Goal: Information Seeking & Learning: Learn about a topic

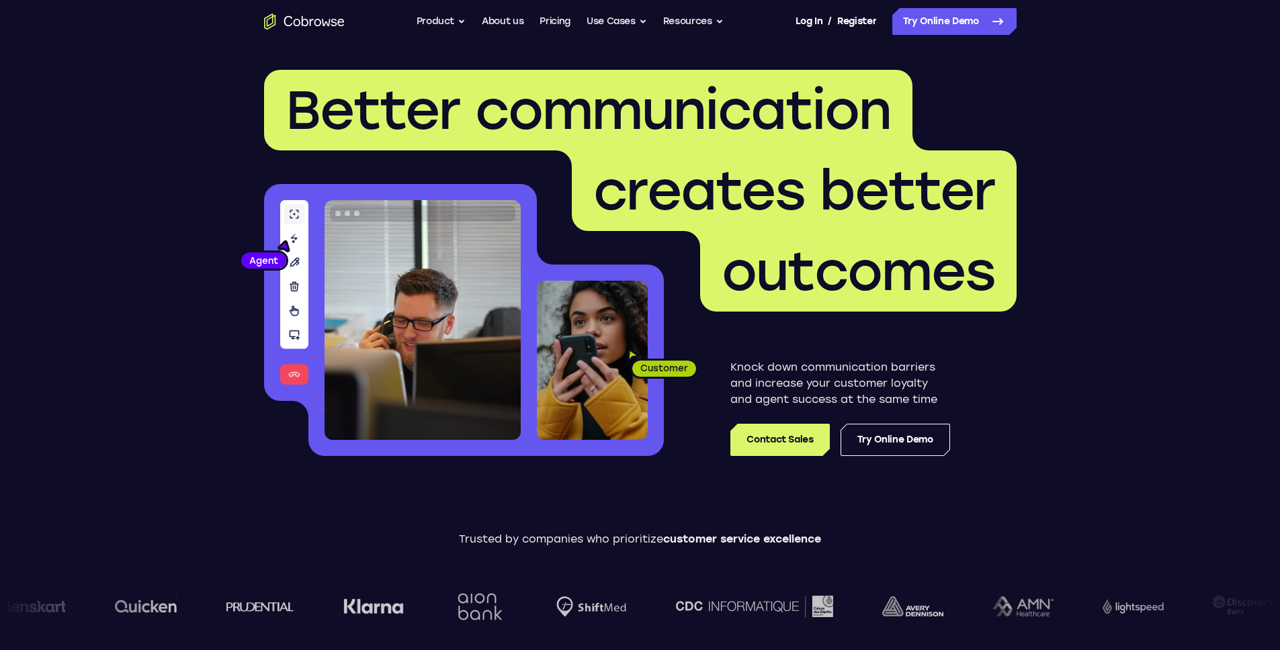
click at [296, 110] on span "Better communication" at bounding box center [588, 110] width 605 height 65
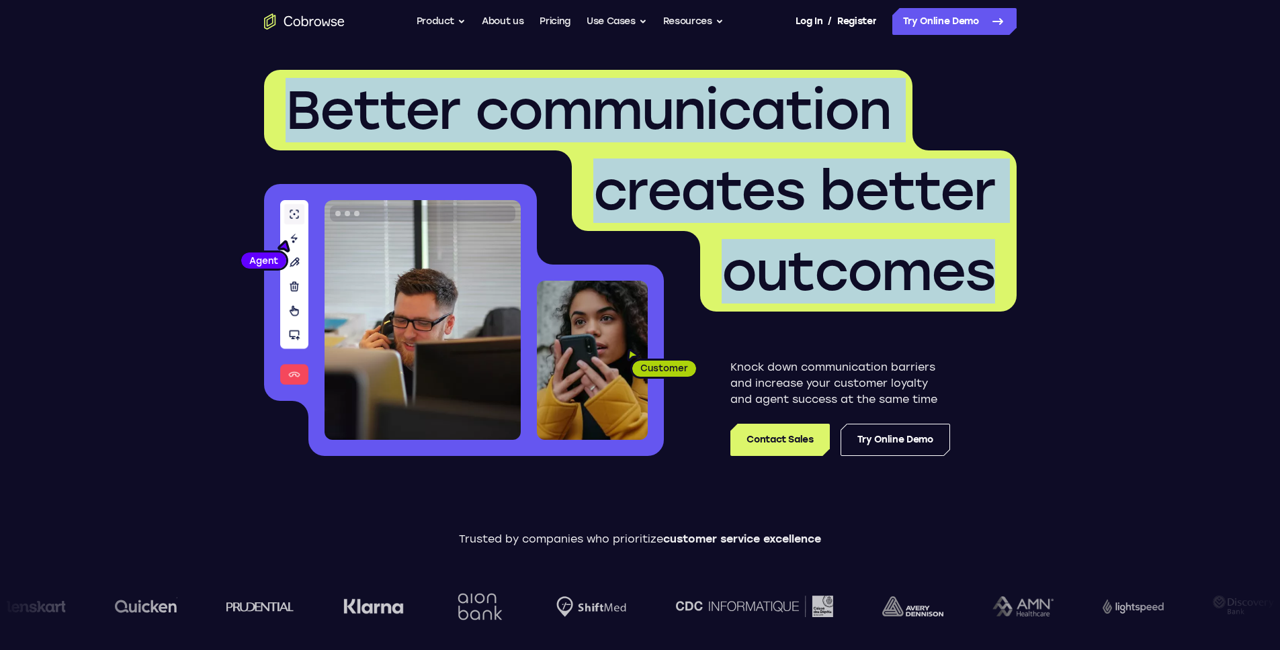
drag, startPoint x: 296, startPoint y: 110, endPoint x: 955, endPoint y: 259, distance: 676.0
click at [955, 259] on h1 "Better communication creates better outcomes" at bounding box center [640, 191] width 753 height 242
click at [955, 259] on span "outcomes" at bounding box center [858, 271] width 273 height 65
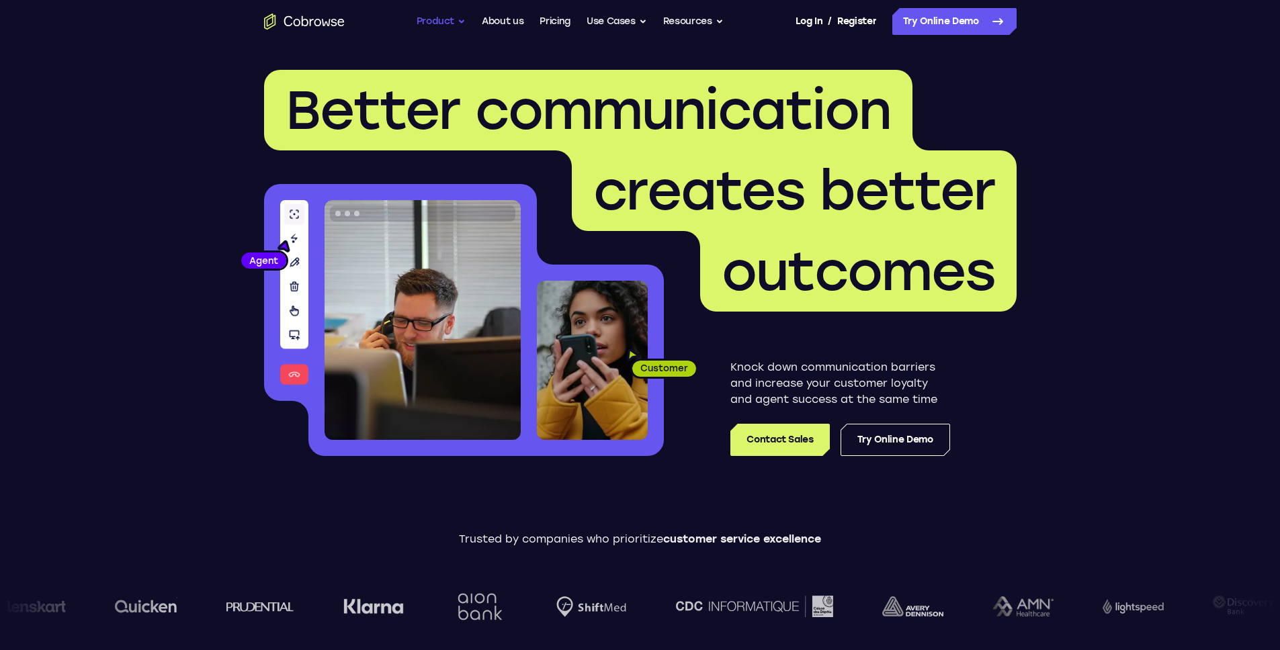
click at [448, 26] on button "Product" at bounding box center [442, 21] width 50 height 27
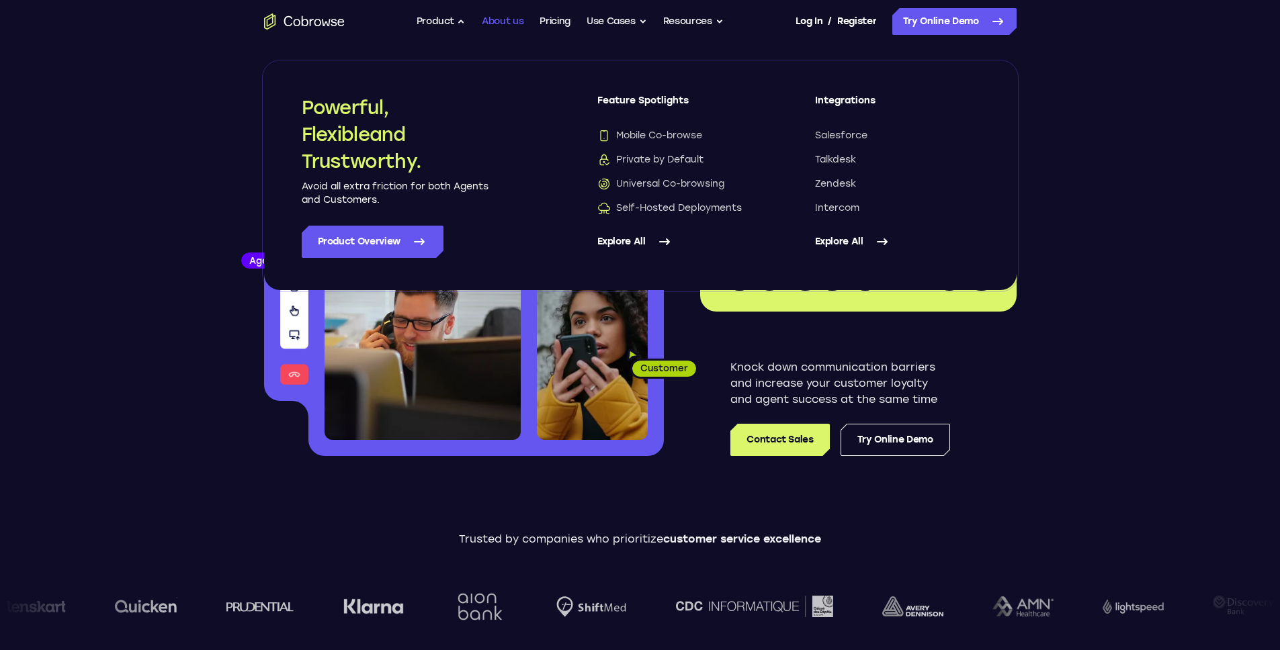
click at [520, 24] on link "About us" at bounding box center [503, 21] width 42 height 27
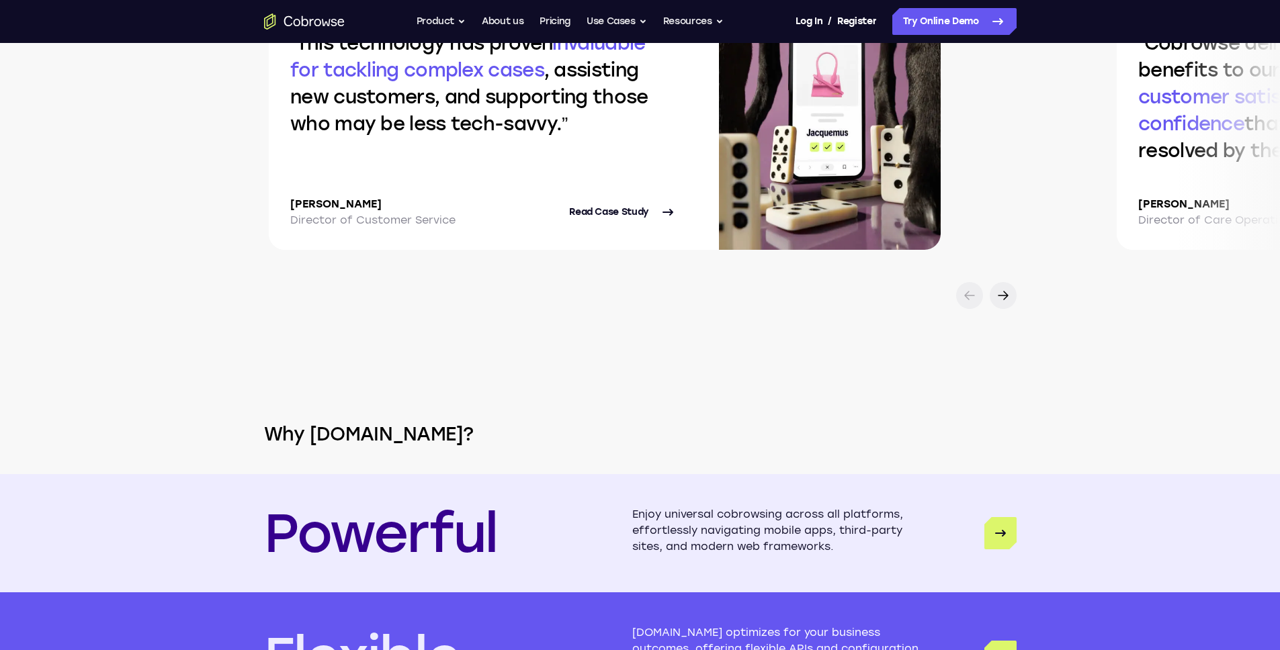
scroll to position [2858, 0]
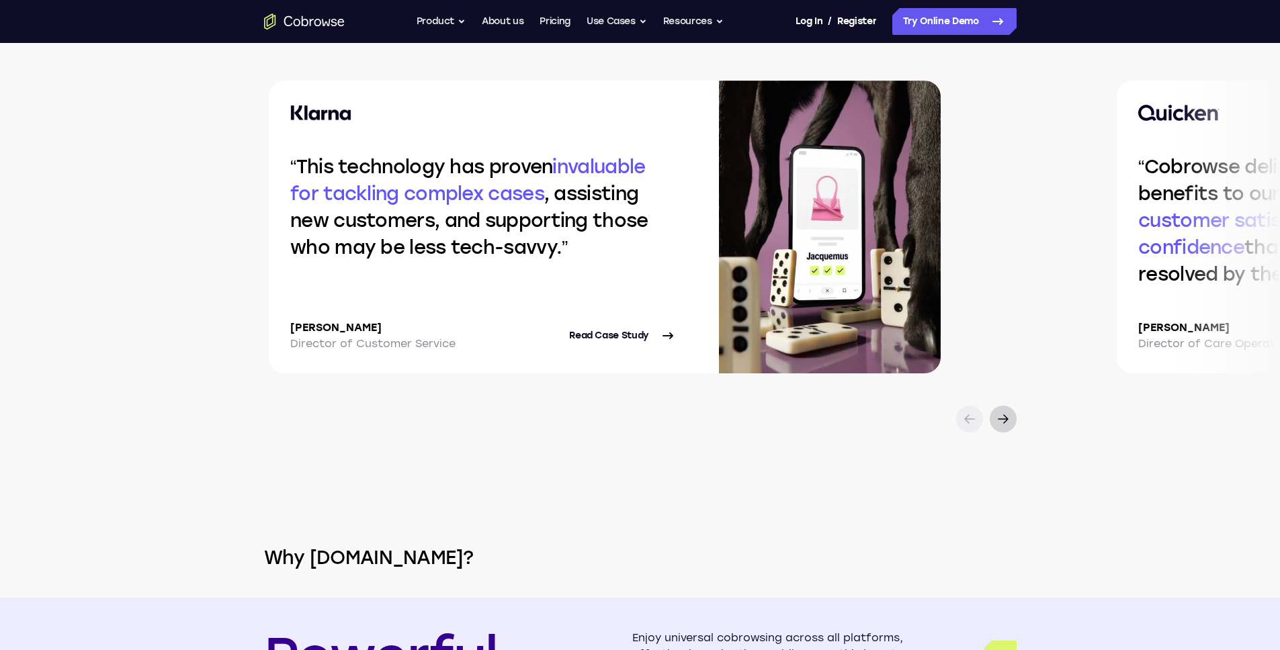
click at [1003, 427] on icon at bounding box center [1003, 419] width 16 height 16
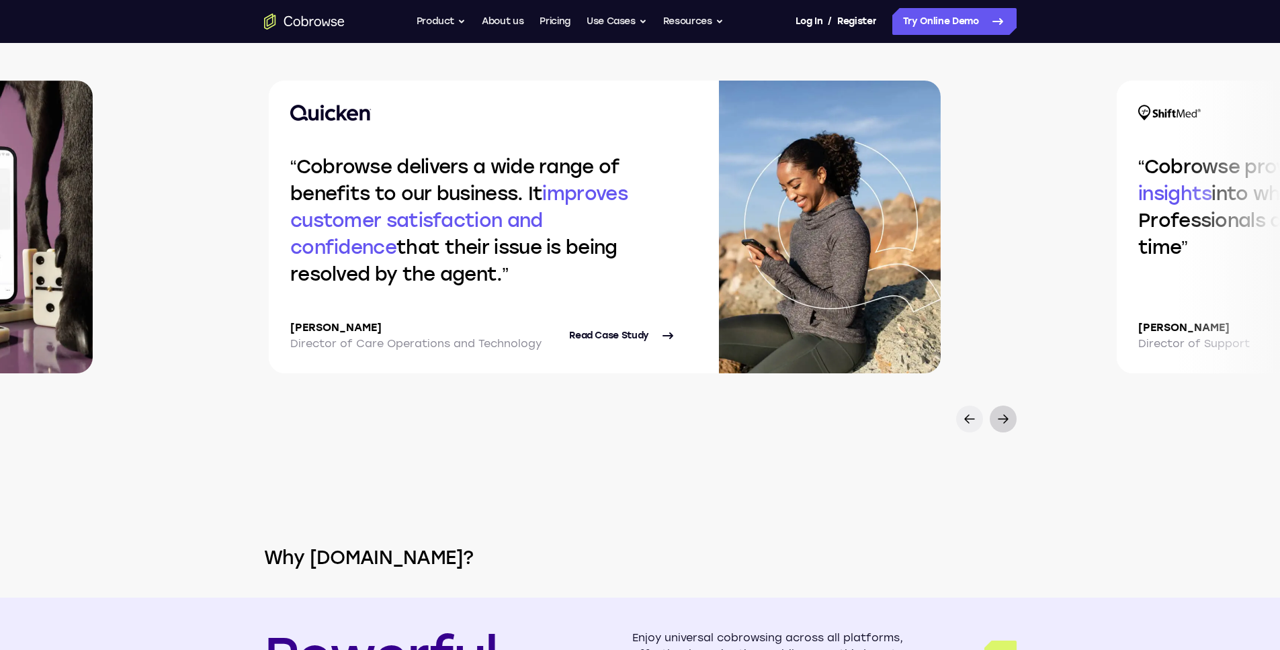
click at [1003, 427] on icon at bounding box center [1003, 419] width 16 height 16
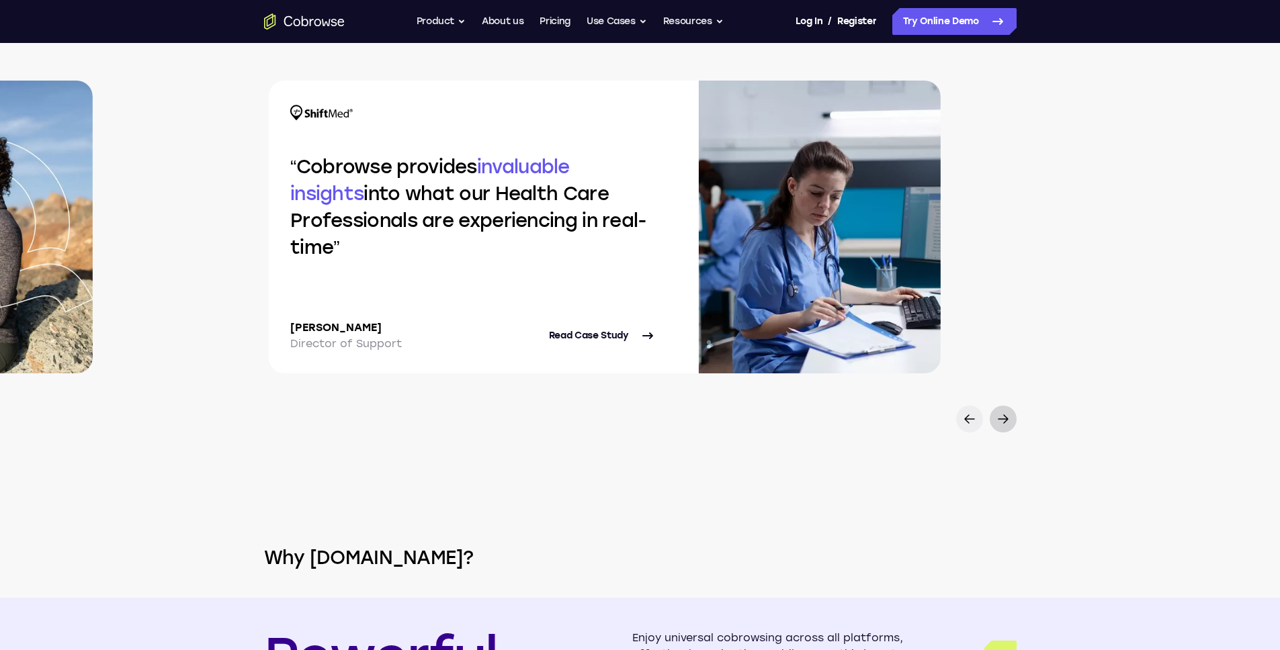
click at [1003, 427] on icon at bounding box center [1003, 419] width 16 height 16
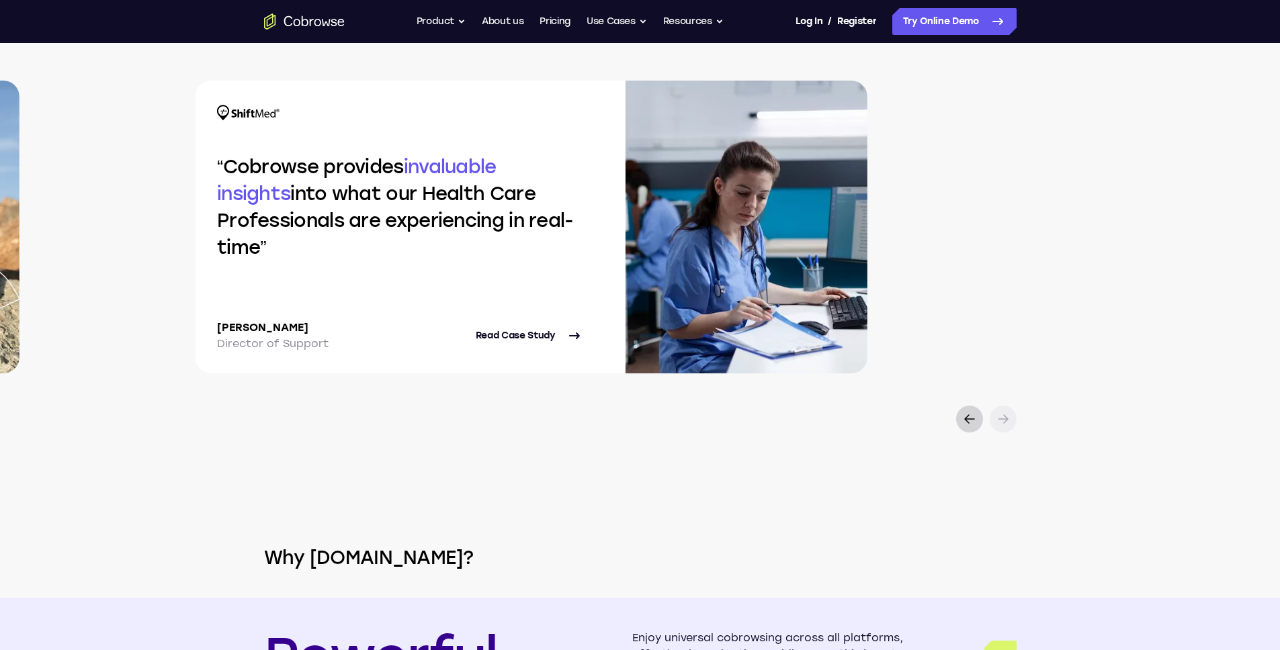
click at [964, 427] on icon at bounding box center [970, 419] width 16 height 16
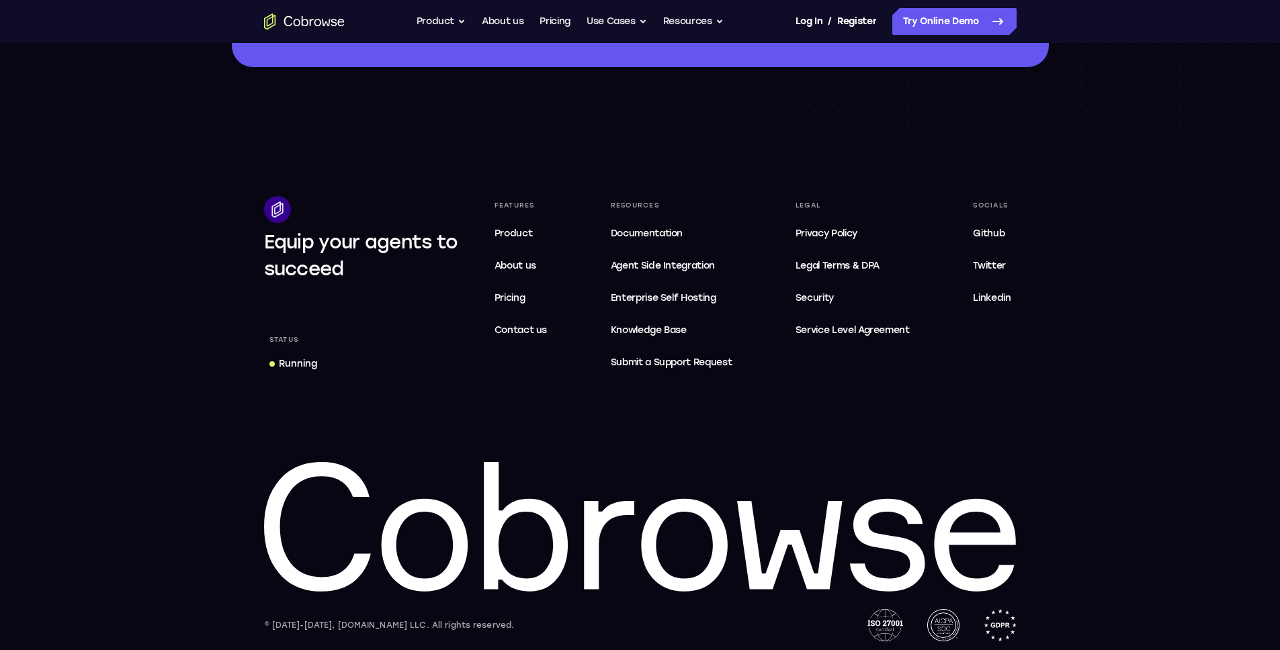
scroll to position [4058, 0]
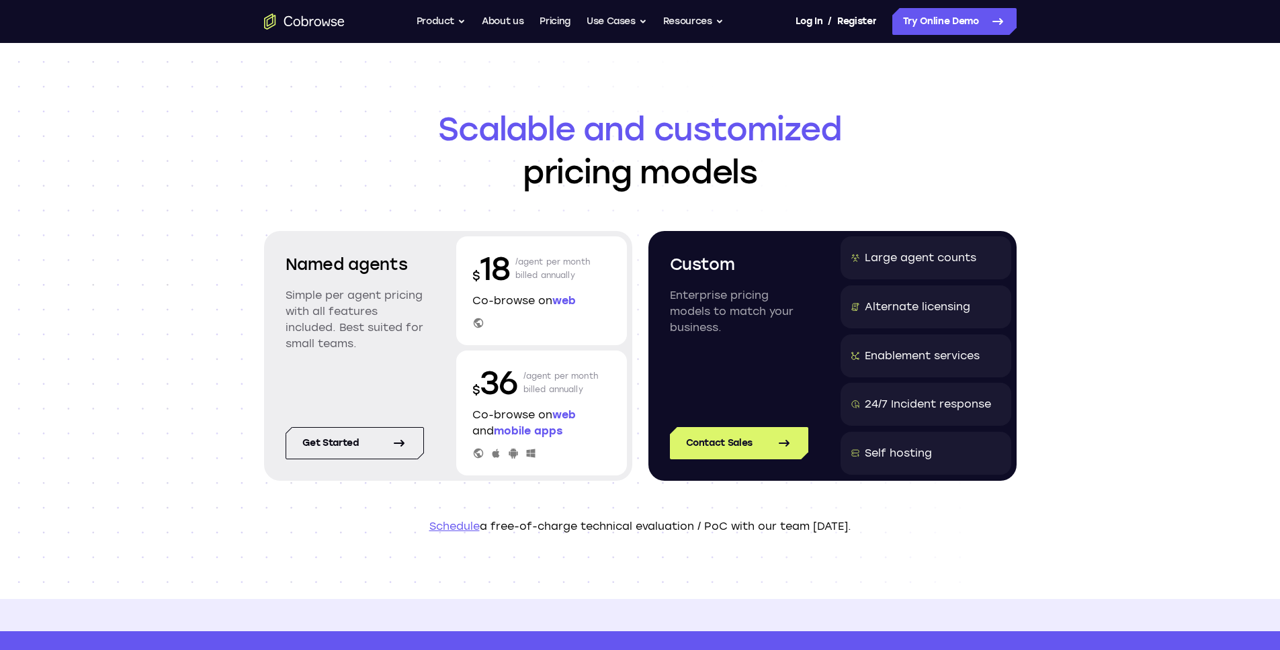
drag, startPoint x: 437, startPoint y: 126, endPoint x: 794, endPoint y: 163, distance: 358.8
click at [794, 163] on h1 "Scalable and customized pricing models" at bounding box center [640, 151] width 753 height 86
drag, startPoint x: 793, startPoint y: 166, endPoint x: 439, endPoint y: 128, distance: 355.5
click at [439, 128] on h1 "Scalable and customized pricing models" at bounding box center [640, 151] width 753 height 86
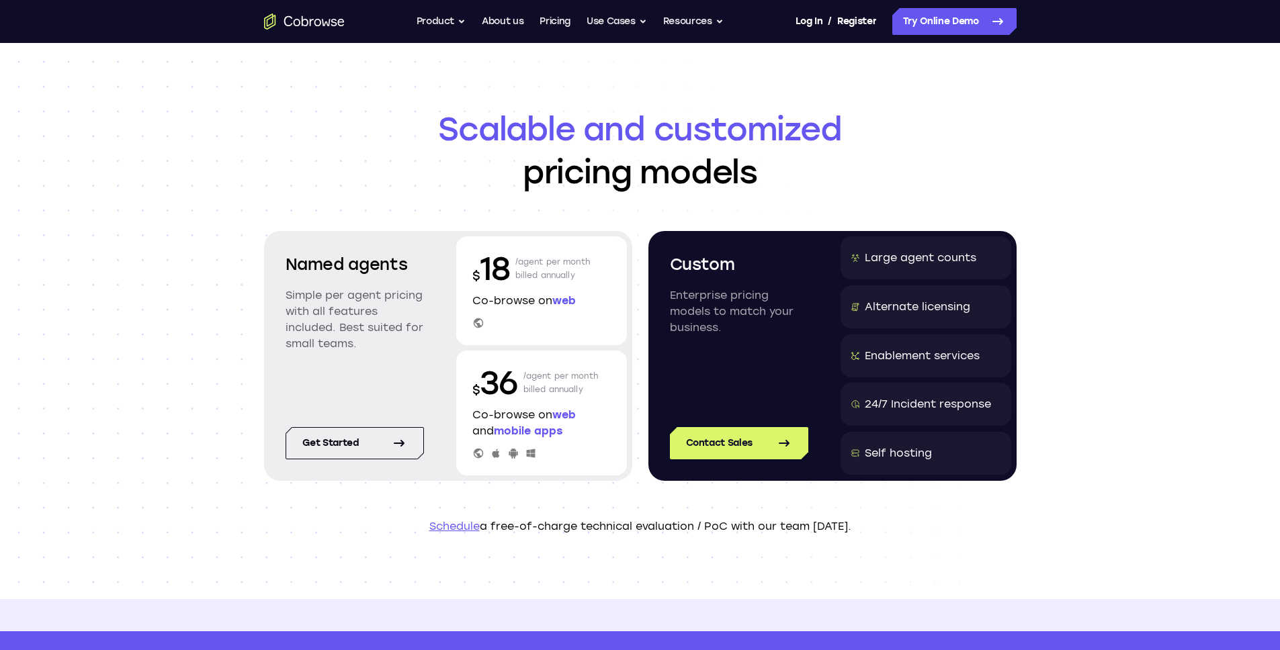
click at [439, 128] on span "Scalable and customized" at bounding box center [640, 129] width 753 height 43
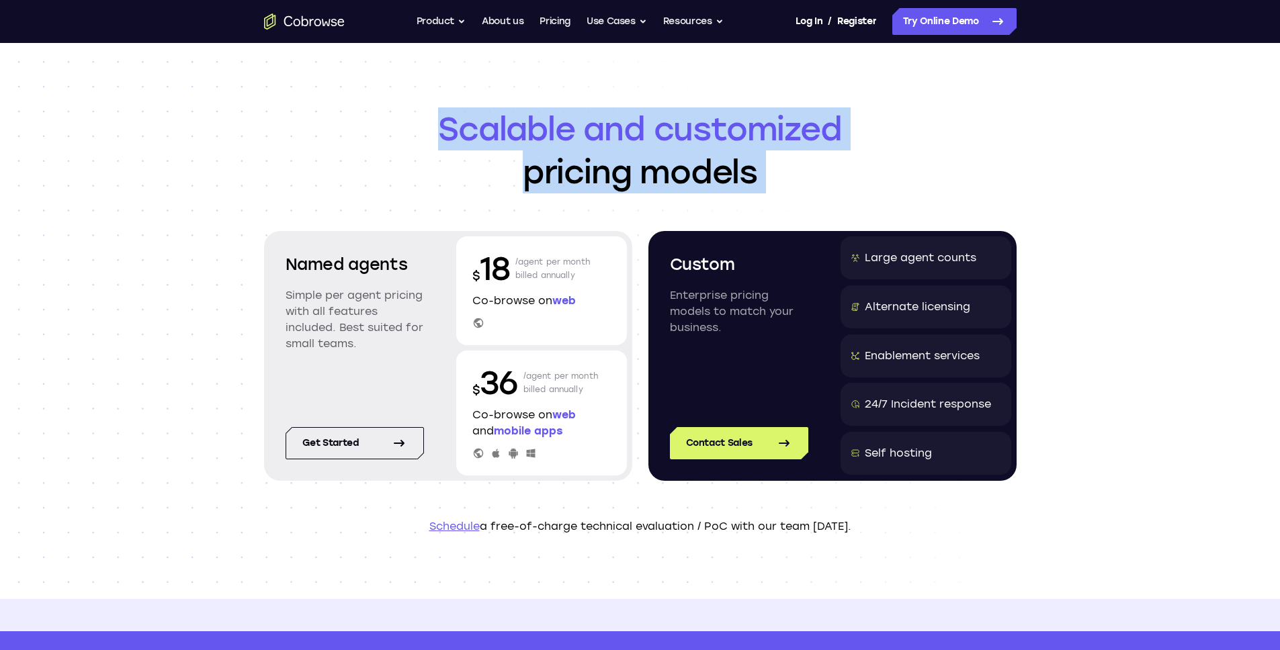
drag, startPoint x: 439, startPoint y: 128, endPoint x: 775, endPoint y: 179, distance: 339.2
click at [763, 177] on h1 "Scalable and customized pricing models" at bounding box center [640, 151] width 753 height 86
click at [779, 179] on h1 "Scalable and customized pricing models" at bounding box center [640, 151] width 753 height 86
drag, startPoint x: 779, startPoint y: 179, endPoint x: 454, endPoint y: 138, distance: 327.1
click at [454, 138] on h1 "Scalable and customized pricing models" at bounding box center [640, 151] width 753 height 86
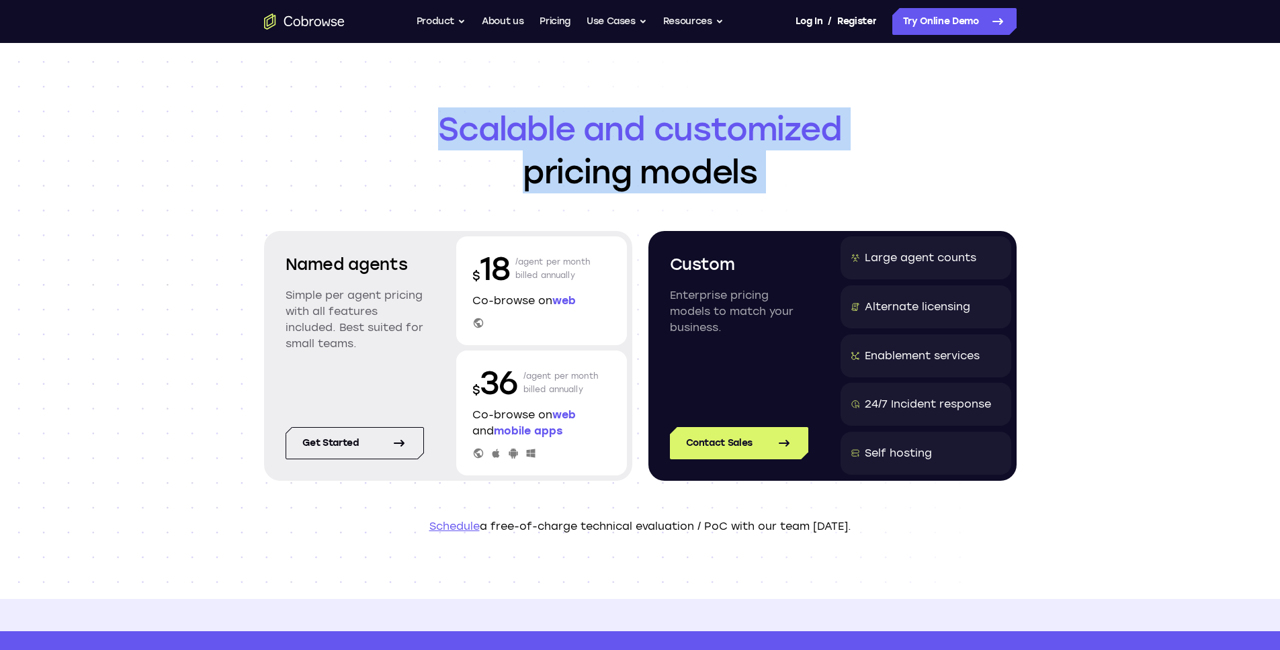
click at [454, 138] on span "Scalable and customized" at bounding box center [640, 129] width 753 height 43
drag, startPoint x: 454, startPoint y: 138, endPoint x: 759, endPoint y: 180, distance: 308.0
click at [759, 180] on h1 "Scalable and customized pricing models" at bounding box center [640, 151] width 753 height 86
click at [767, 179] on h1 "Scalable and customized pricing models" at bounding box center [640, 151] width 753 height 86
drag, startPoint x: 767, startPoint y: 179, endPoint x: 448, endPoint y: 128, distance: 323.2
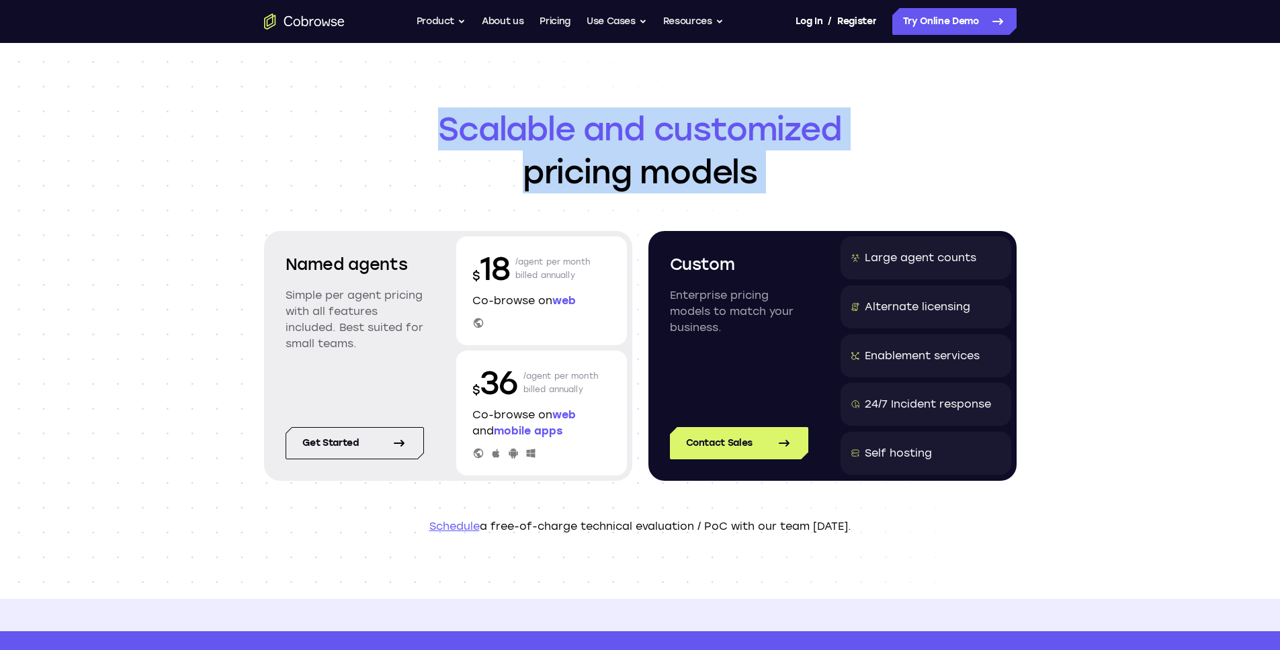
click at [448, 128] on h1 "Scalable and customized pricing models" at bounding box center [640, 151] width 753 height 86
click at [448, 128] on span "Scalable and customized" at bounding box center [640, 129] width 753 height 43
drag, startPoint x: 448, startPoint y: 128, endPoint x: 814, endPoint y: 175, distance: 369.8
click at [814, 175] on h1 "Scalable and customized pricing models" at bounding box center [640, 151] width 753 height 86
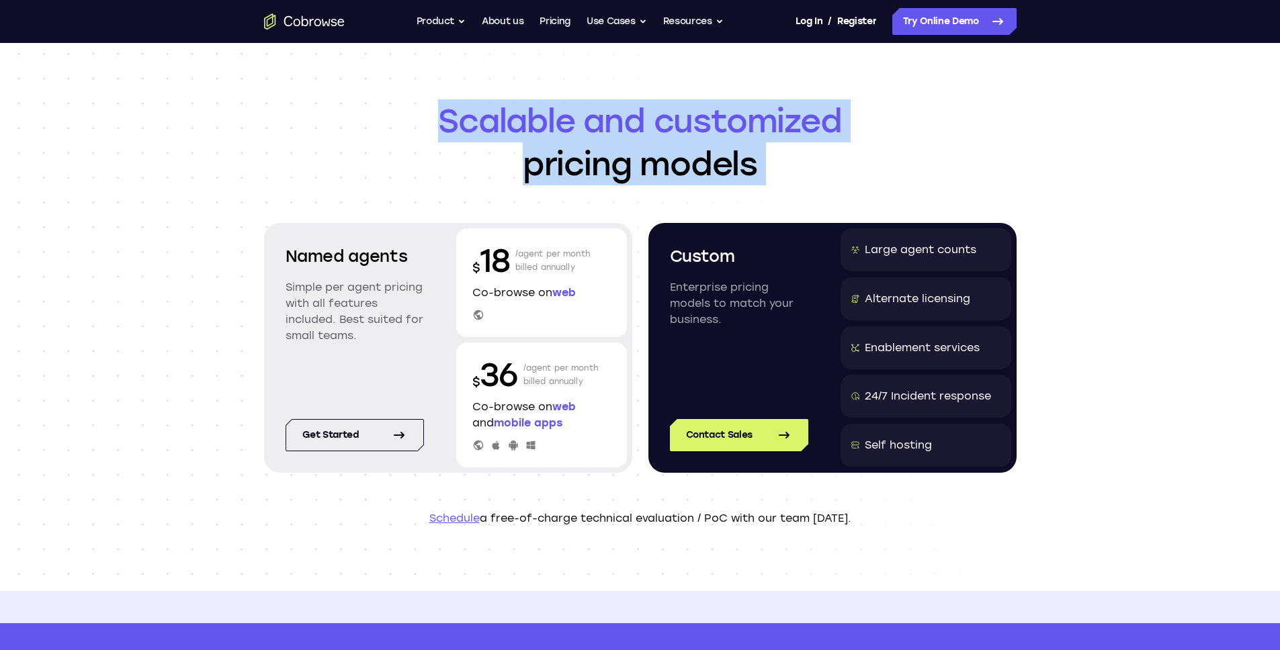
click at [775, 160] on h1 "Scalable and customized pricing models" at bounding box center [640, 142] width 753 height 86
drag, startPoint x: 775, startPoint y: 160, endPoint x: 468, endPoint y: 117, distance: 310.1
click at [468, 117] on h1 "Scalable and customized pricing models" at bounding box center [640, 142] width 753 height 86
click at [468, 117] on span "Scalable and customized" at bounding box center [640, 120] width 753 height 43
drag, startPoint x: 468, startPoint y: 117, endPoint x: 742, endPoint y: 165, distance: 278.3
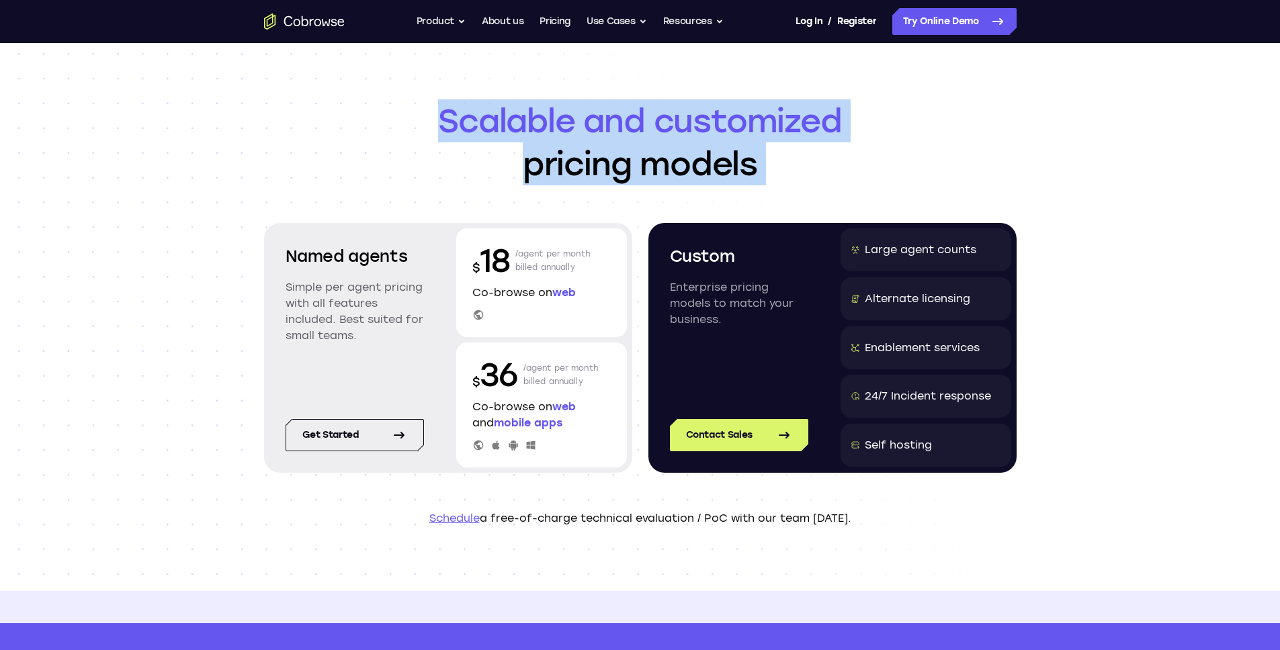
click at [742, 165] on h1 "Scalable and customized pricing models" at bounding box center [640, 142] width 753 height 86
drag, startPoint x: 469, startPoint y: 126, endPoint x: 830, endPoint y: 168, distance: 363.3
click at [830, 168] on h1 "Scalable and customized pricing models" at bounding box center [640, 142] width 753 height 86
click at [816, 165] on h1 "Scalable and customized pricing models" at bounding box center [640, 142] width 753 height 86
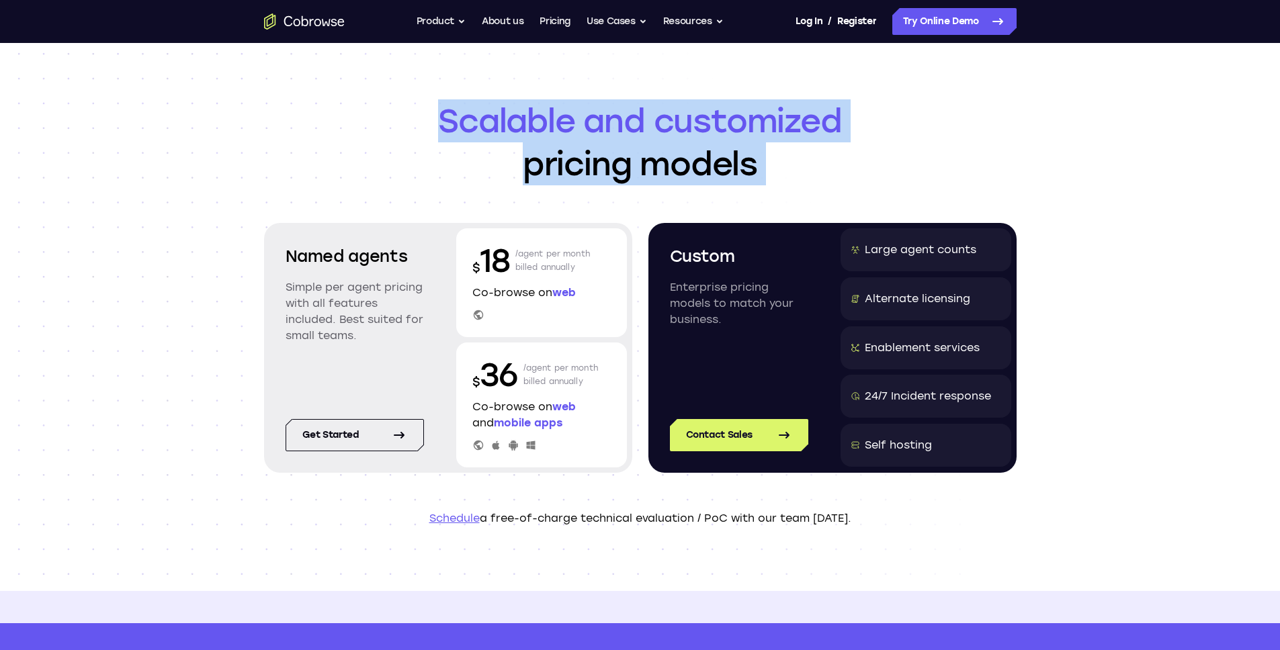
drag, startPoint x: 816, startPoint y: 165, endPoint x: 484, endPoint y: 120, distance: 334.9
click at [484, 120] on h1 "Scalable and customized pricing models" at bounding box center [640, 142] width 753 height 86
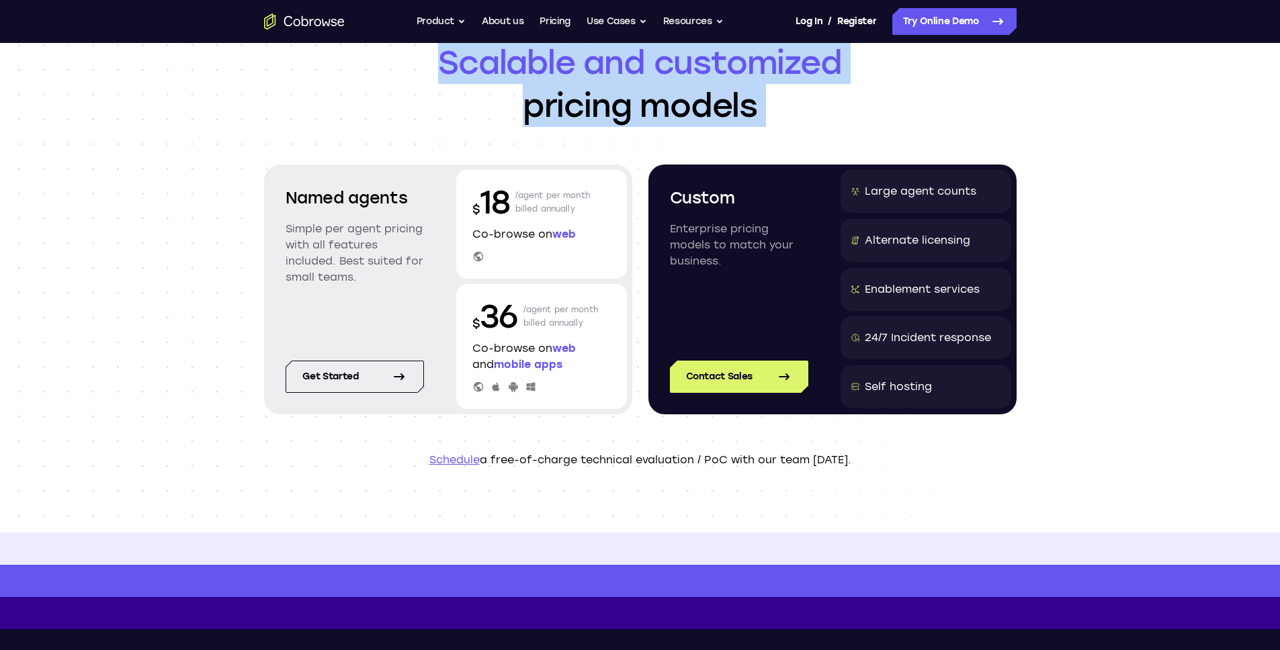
scroll to position [58, 0]
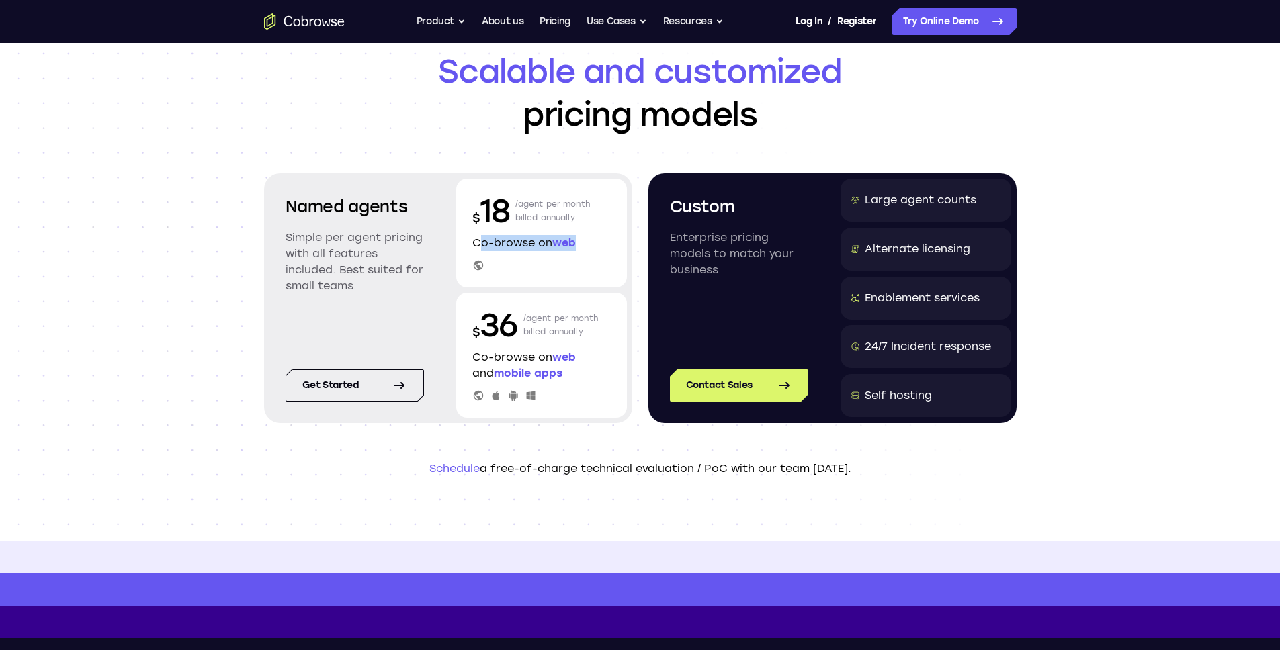
drag, startPoint x: 579, startPoint y: 243, endPoint x: 473, endPoint y: 243, distance: 106.2
click at [473, 243] on p "Co-browse on web" at bounding box center [541, 243] width 138 height 16
